Goal: Task Accomplishment & Management: Manage account settings

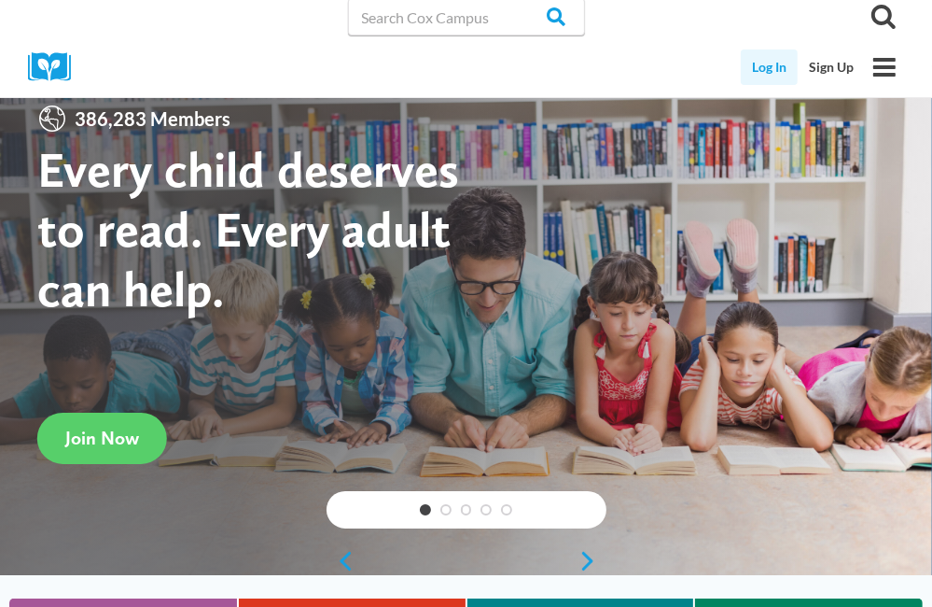
drag, startPoint x: 337, startPoint y: 371, endPoint x: 766, endPoint y: 71, distance: 524.0
click at [766, 71] on link "Log In" at bounding box center [769, 66] width 57 height 35
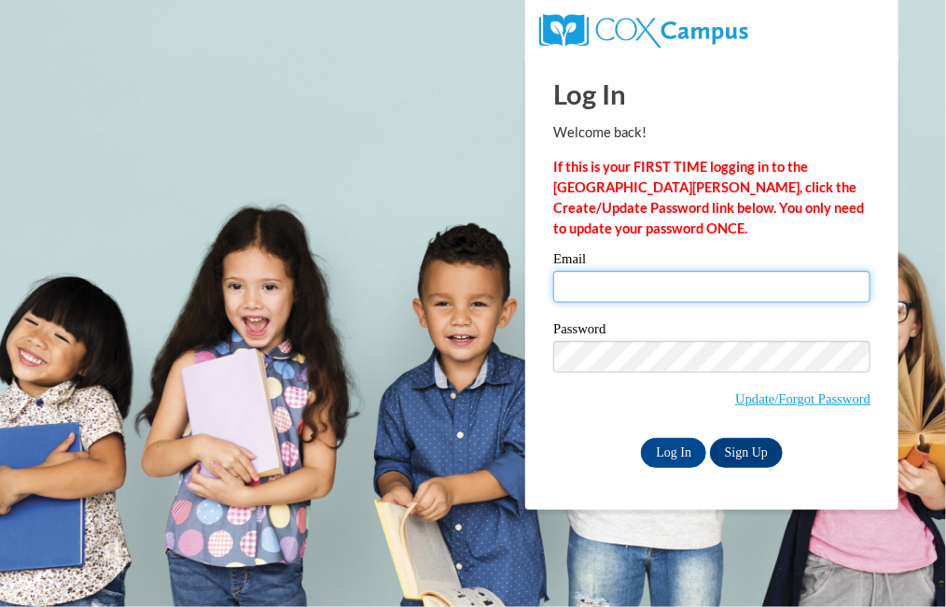
click at [607, 288] on input "Email" at bounding box center [711, 287] width 317 height 32
type input "april.harriger@bcsdk12.net"
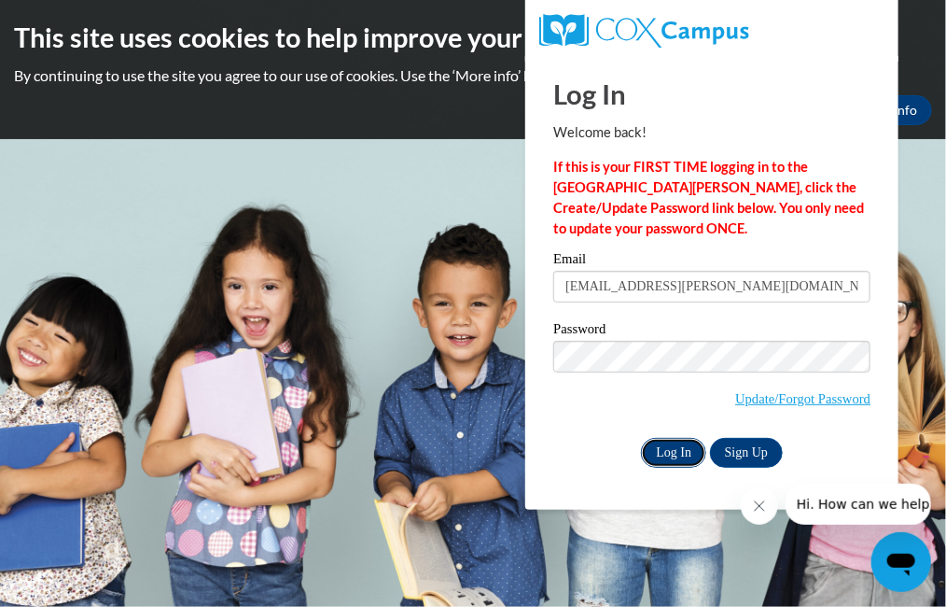
click at [666, 449] on input "Log In" at bounding box center [673, 453] width 65 height 30
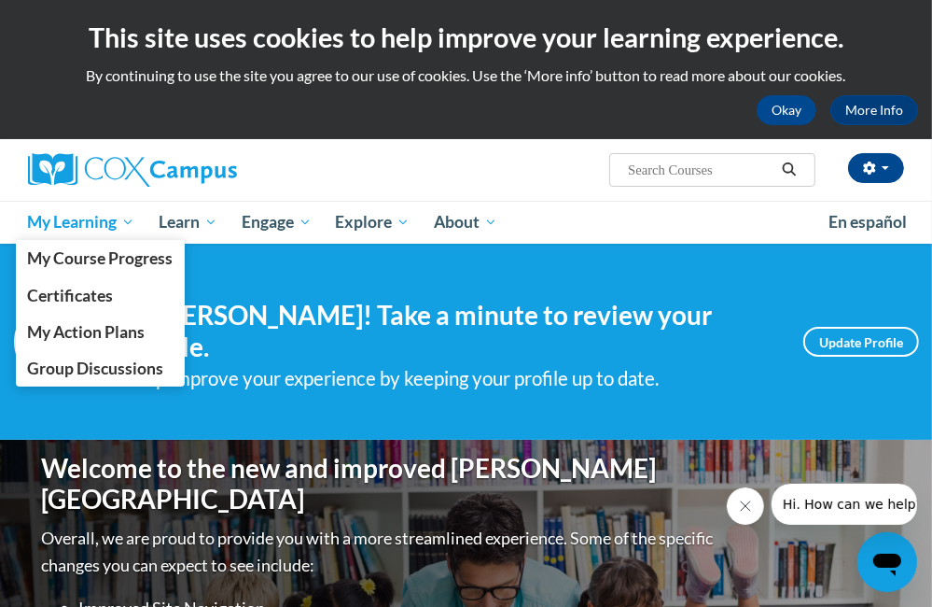
click at [79, 222] on span "My Learning" at bounding box center [80, 222] width 107 height 22
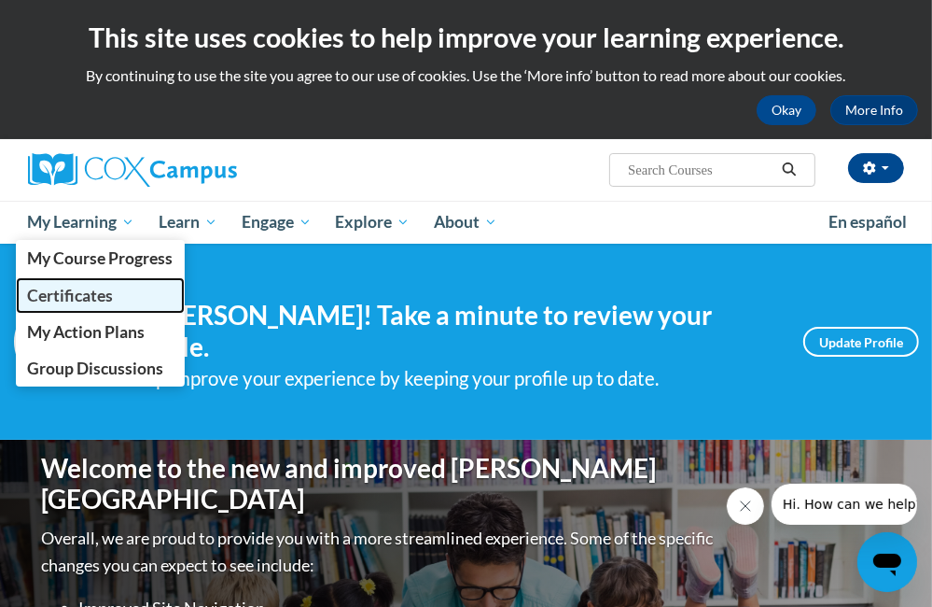
click at [93, 296] on span "Certificates" at bounding box center [70, 296] width 86 height 20
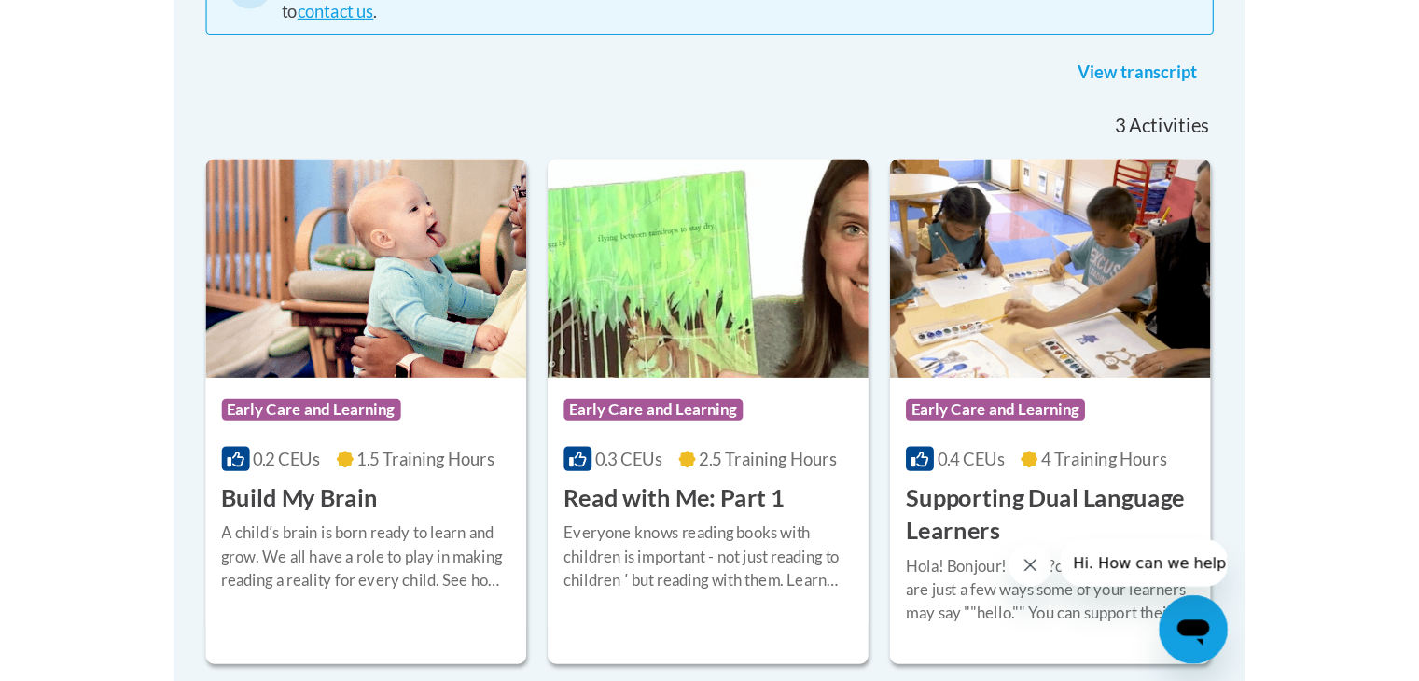
scroll to position [468, 0]
